Goal: Information Seeking & Learning: Check status

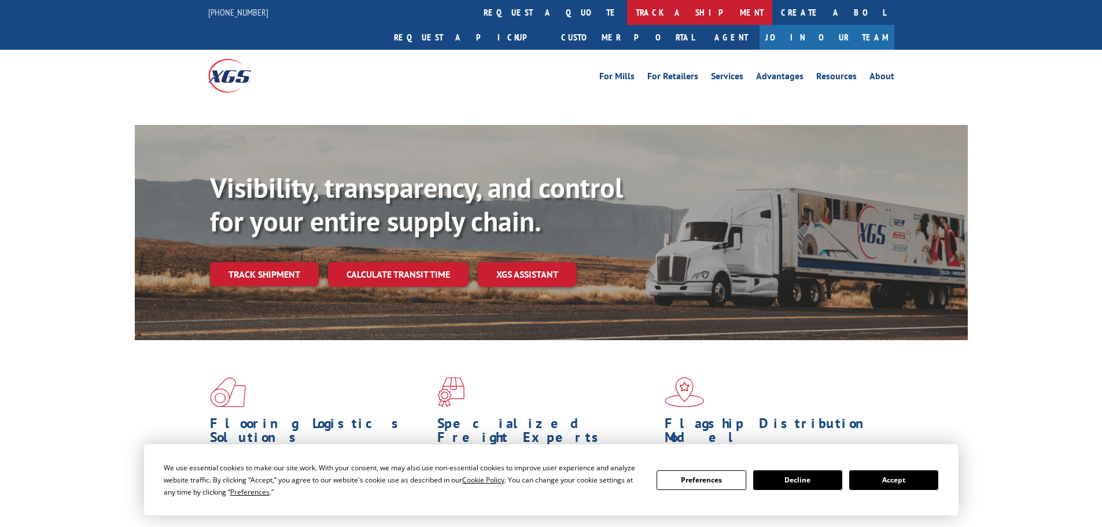
click at [627, 12] on link "track a shipment" at bounding box center [699, 12] width 145 height 25
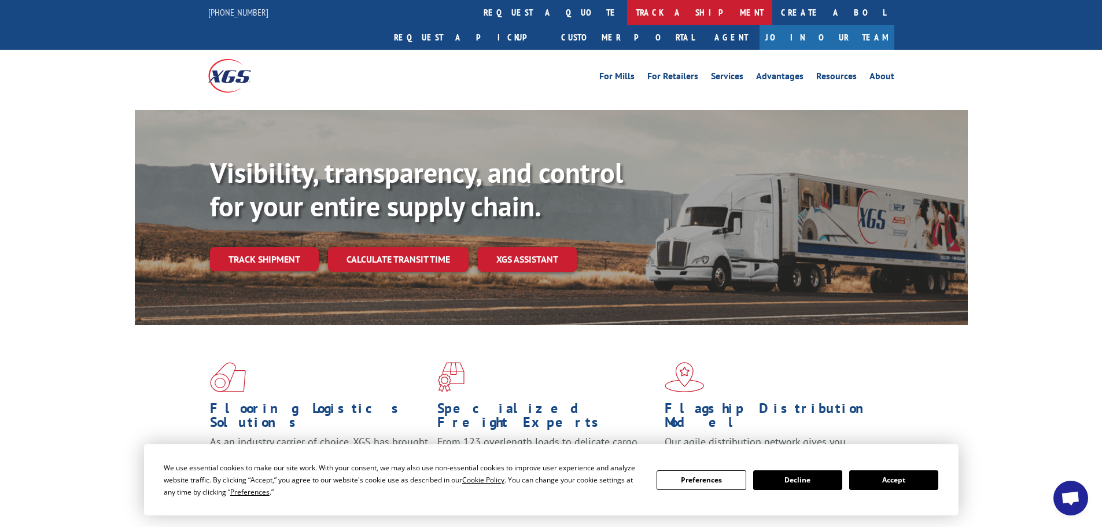
click at [627, 17] on link "track a shipment" at bounding box center [699, 12] width 145 height 25
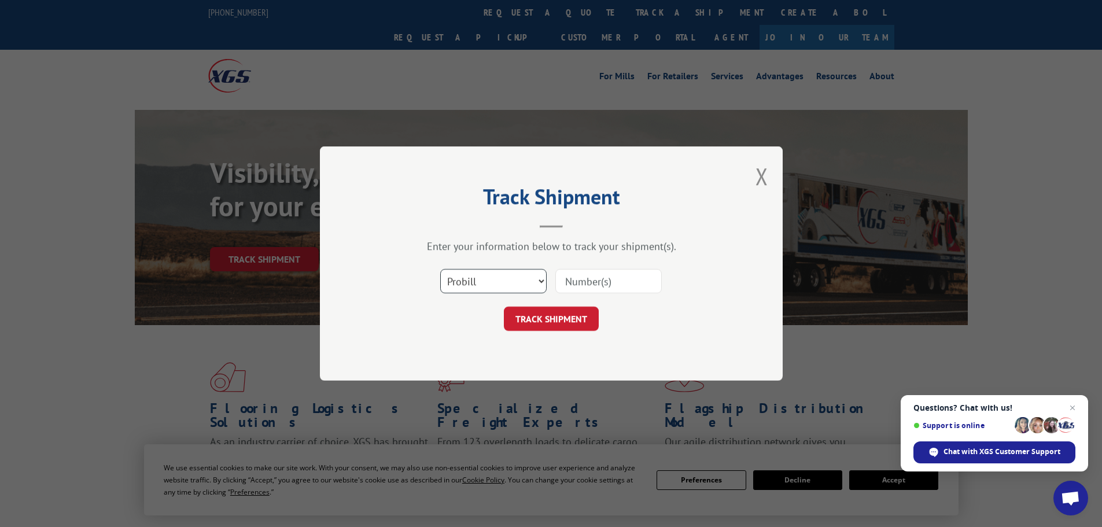
drag, startPoint x: 493, startPoint y: 278, endPoint x: 488, endPoint y: 290, distance: 13.0
click at [493, 278] on select "Select category... Probill BOL PO" at bounding box center [493, 281] width 106 height 24
select select "bol"
click at [440, 269] on select "Select category... Probill BOL PO" at bounding box center [493, 281] width 106 height 24
click at [598, 283] on input at bounding box center [608, 281] width 106 height 24
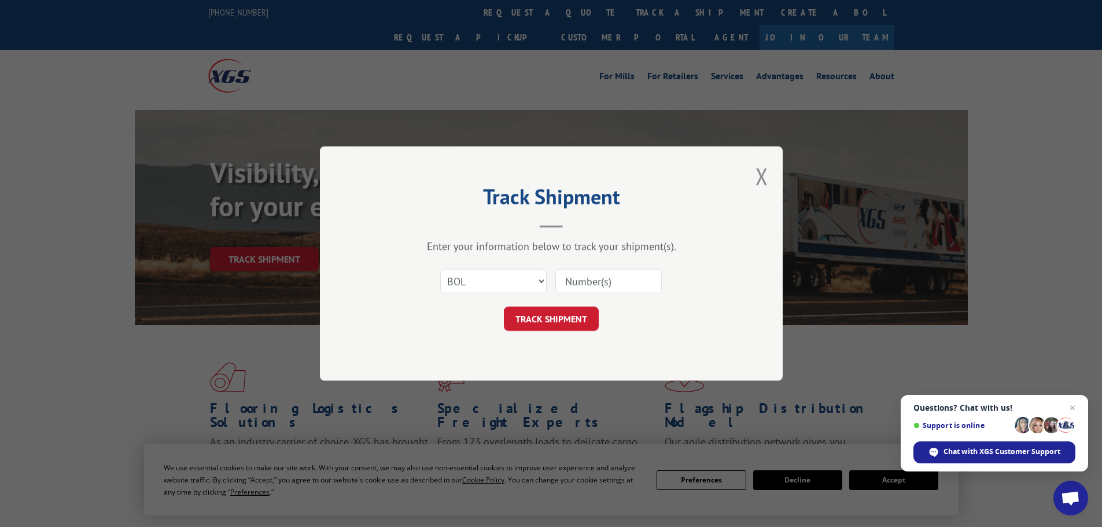
paste input "453802"
type input "453802"
click at [562, 320] on button "TRACK SHIPMENT" at bounding box center [551, 319] width 95 height 24
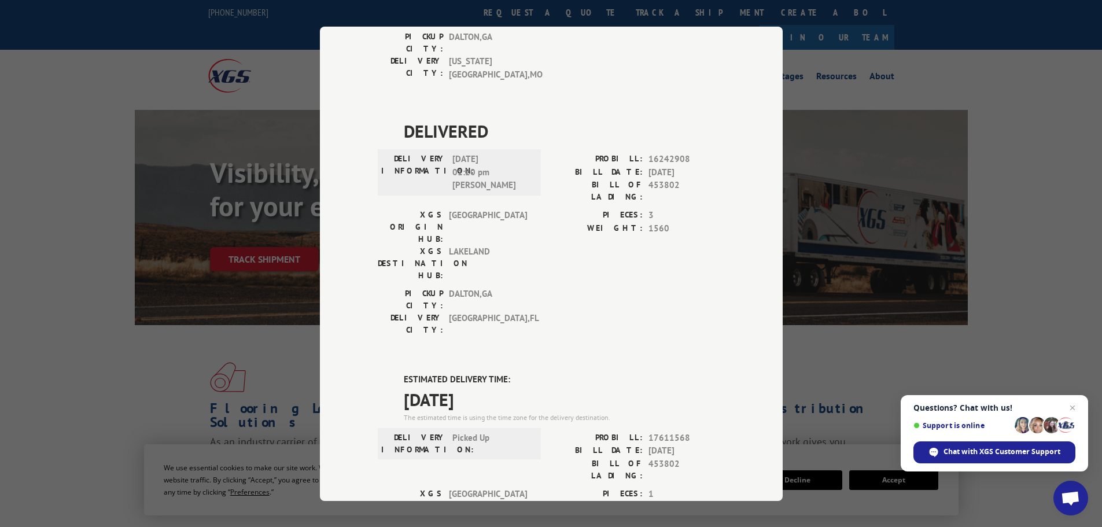
scroll to position [811, 0]
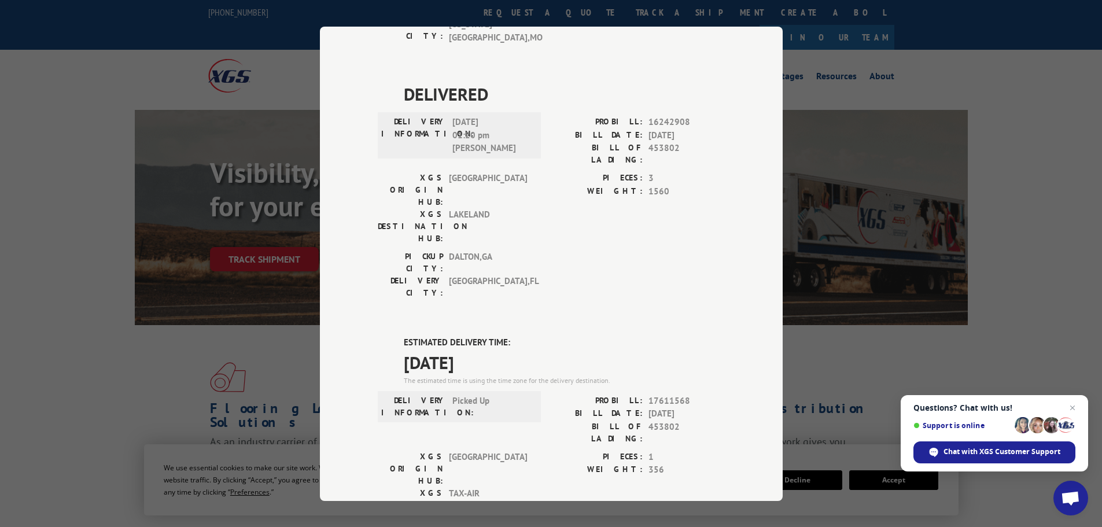
drag, startPoint x: 399, startPoint y: 80, endPoint x: 495, endPoint y: 99, distance: 98.6
copy div "ESTIMATED DELIVERY TIME: [DATE]"
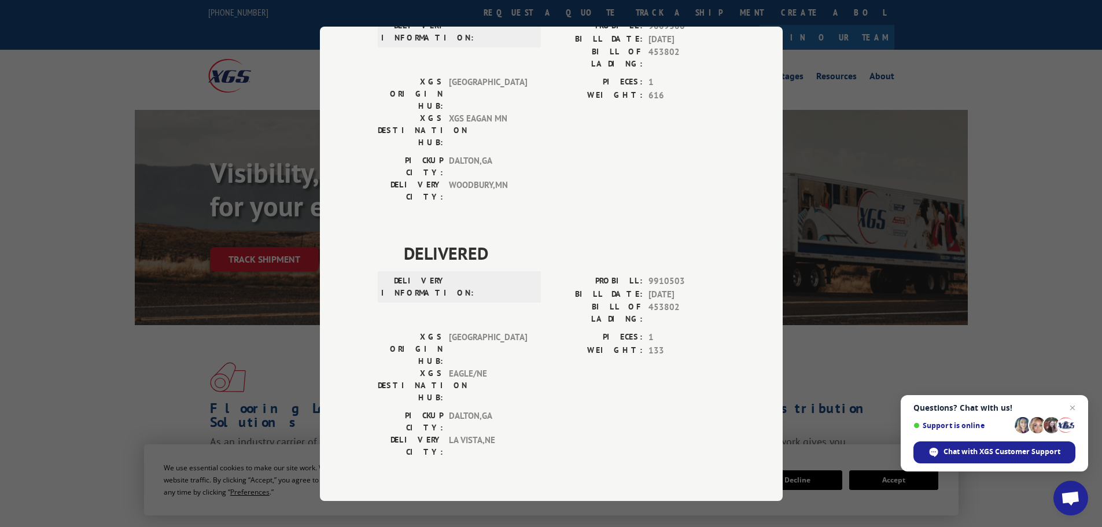
scroll to position [0, 0]
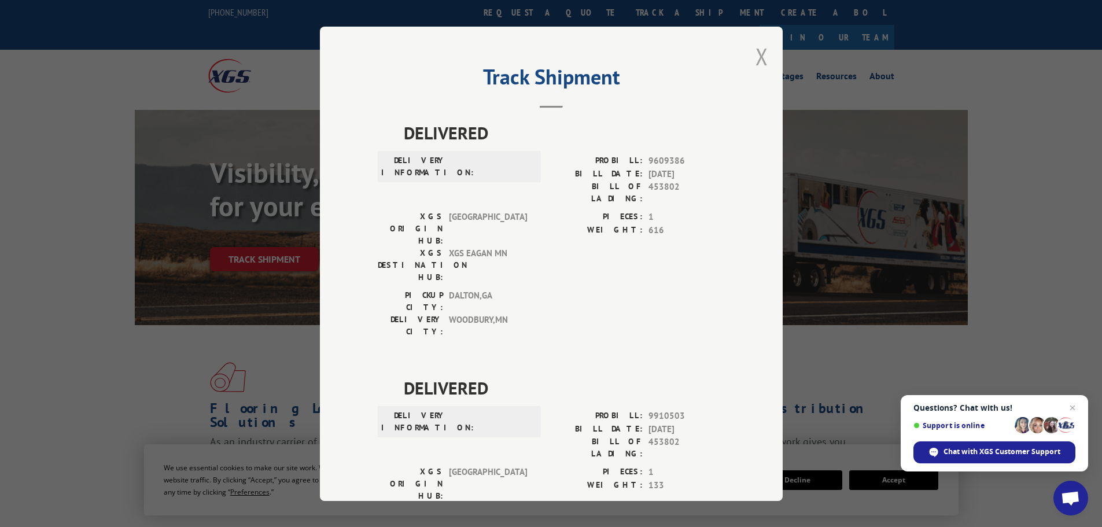
click at [751, 62] on div "Track Shipment DELIVERED DELIVERY INFORMATION: PROBILL: 9609386 BILL DATE: [DAT…" at bounding box center [551, 264] width 463 height 474
click at [761, 60] on button "Close modal" at bounding box center [761, 56] width 13 height 31
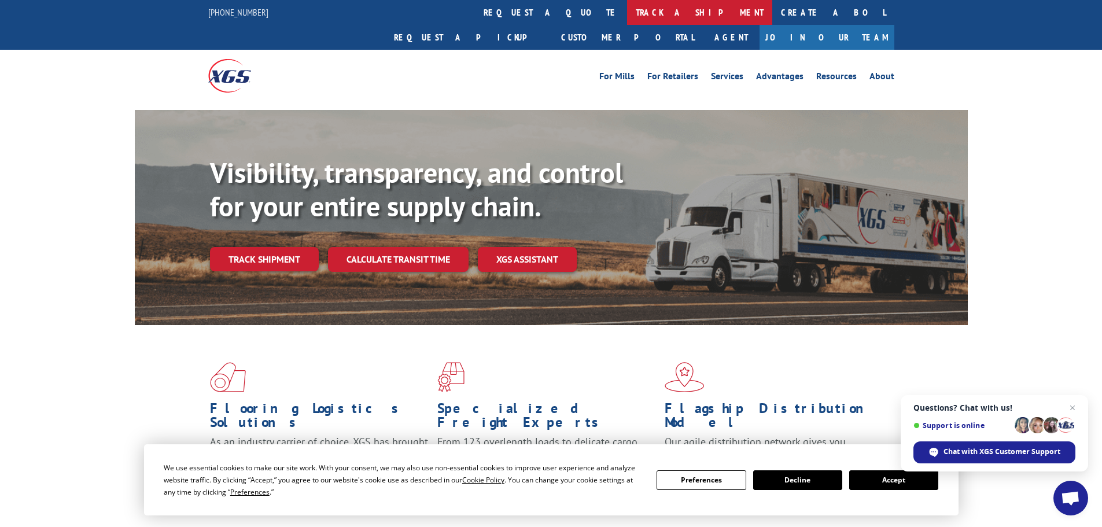
click at [627, 8] on link "track a shipment" at bounding box center [699, 12] width 145 height 25
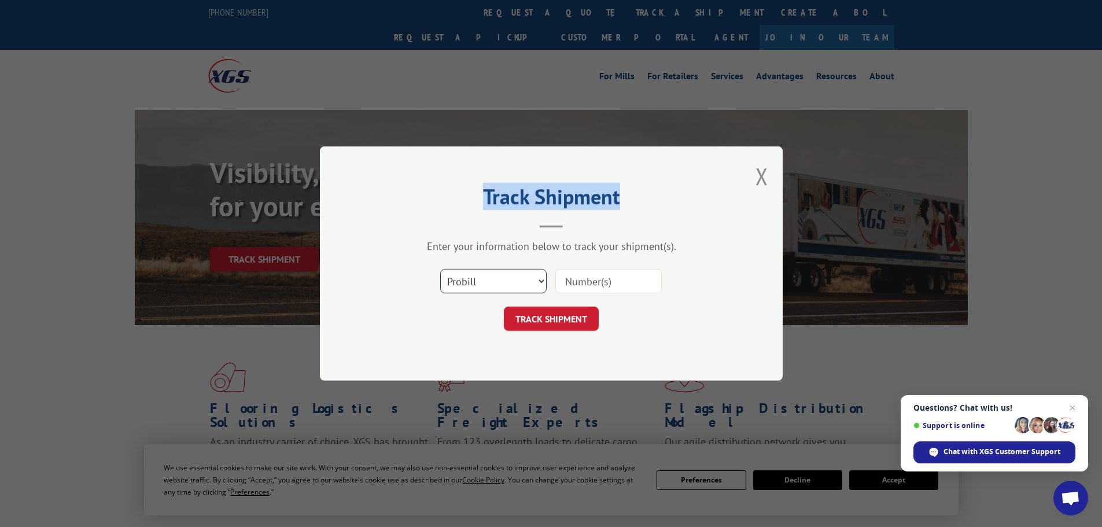
click at [482, 288] on select "Select category... Probill BOL PO" at bounding box center [493, 281] width 106 height 24
select select "bol"
click at [440, 269] on select "Select category... Probill BOL PO" at bounding box center [493, 281] width 106 height 24
click at [615, 289] on input at bounding box center [608, 281] width 106 height 24
paste input "6168846"
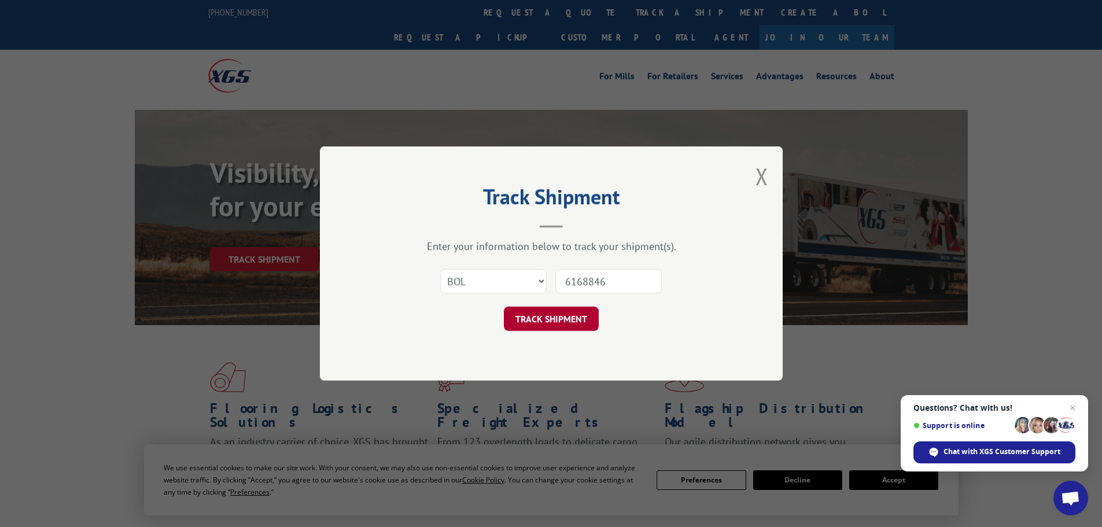
type input "6168846"
click at [576, 315] on button "TRACK SHIPMENT" at bounding box center [551, 319] width 95 height 24
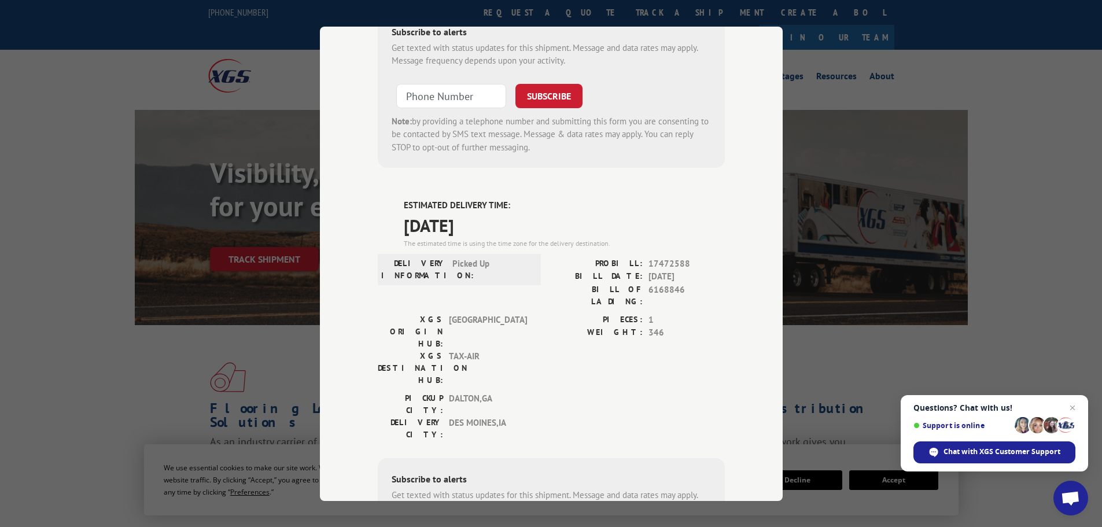
scroll to position [415, 0]
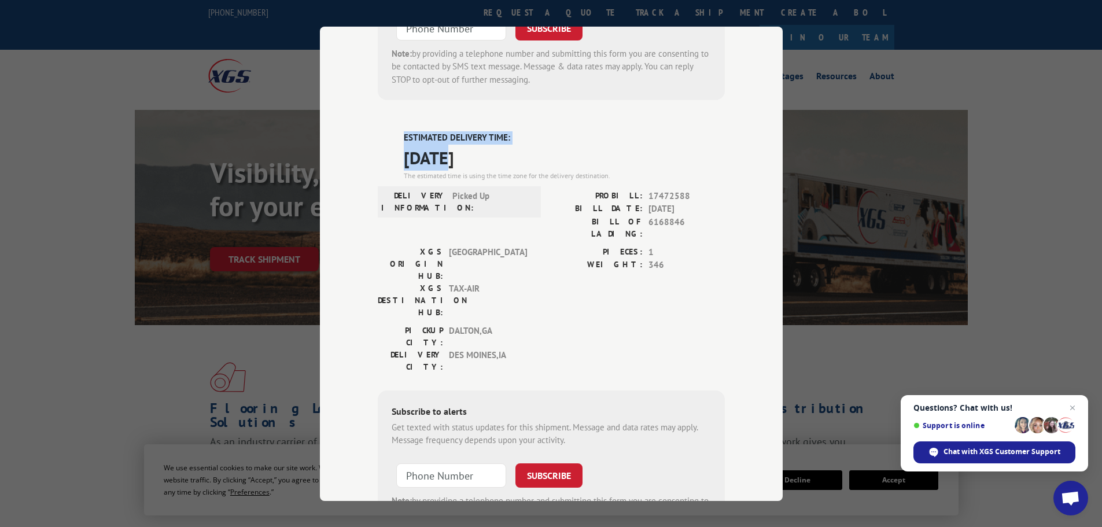
drag, startPoint x: 400, startPoint y: 79, endPoint x: 447, endPoint y: 102, distance: 52.0
click at [447, 131] on div "ESTIMATED DELIVERY TIME: [DATE] The estimated time is using the time zone for t…" at bounding box center [564, 156] width 321 height 50
copy div "ESTIMATED DELIVERY TIME: 09/18"
